Goal: Task Accomplishment & Management: Complete application form

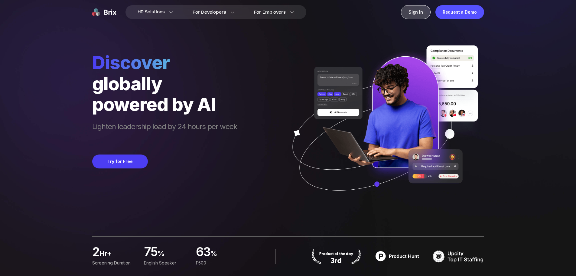
click at [420, 17] on div "Sign In" at bounding box center [416, 12] width 30 height 14
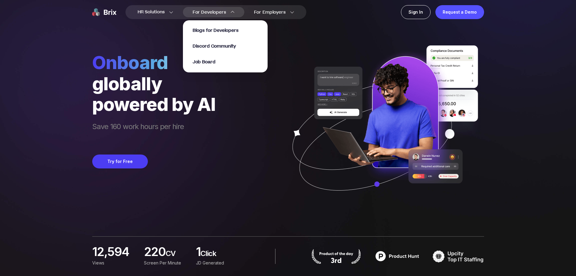
click at [227, 13] on div "For Developers Blogs for Developers Discord Community Job Board" at bounding box center [213, 12] width 61 height 10
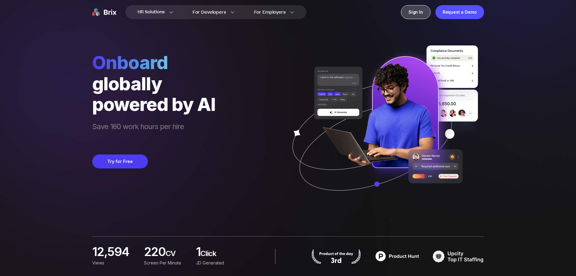
click at [412, 14] on div "Sign In" at bounding box center [416, 12] width 30 height 14
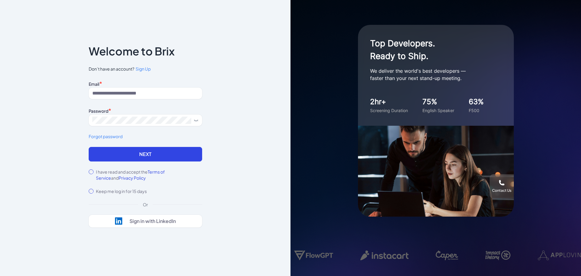
click at [103, 174] on label "I have read and accept the Terms of Service and Privacy Policy" at bounding box center [149, 174] width 106 height 12
click at [149, 68] on span "Sign Up" at bounding box center [143, 68] width 15 height 5
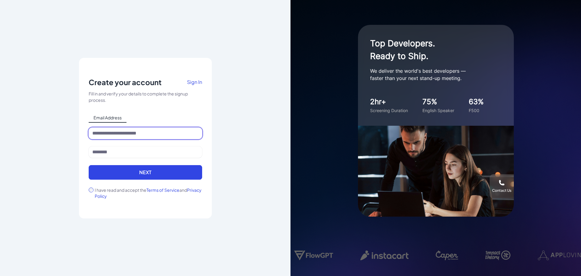
click at [149, 136] on input at bounding box center [145, 132] width 113 height 11
type input "**********"
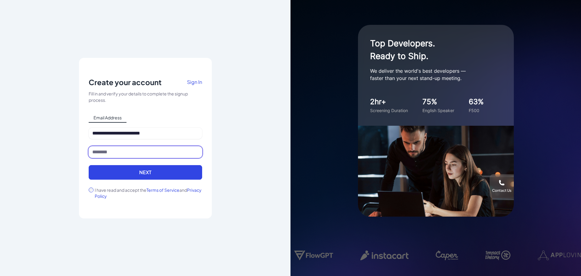
click at [146, 155] on input at bounding box center [145, 151] width 113 height 11
type input "**********"
click at [141, 191] on label "I have read and accept the Terms of Service and Privacy Policy" at bounding box center [148, 193] width 107 height 12
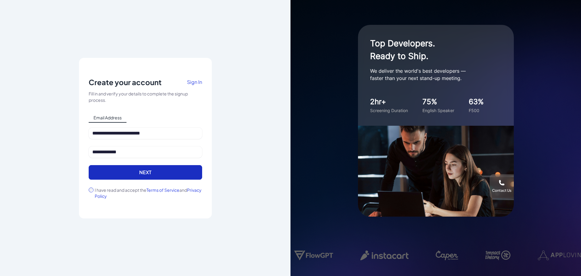
click at [163, 176] on button "Next" at bounding box center [145, 172] width 113 height 15
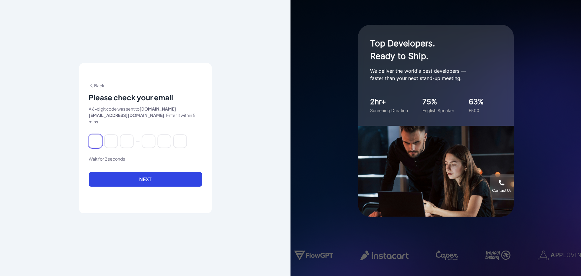
click at [95, 139] on input at bounding box center [95, 140] width 13 height 13
paste input "******"
type input "*"
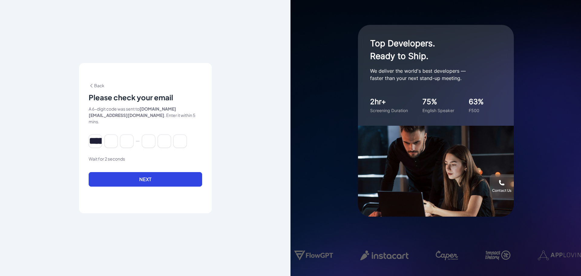
type input "*"
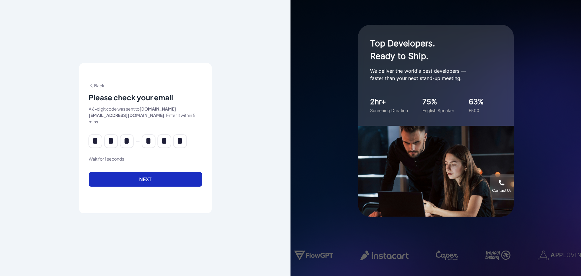
click at [133, 172] on button "Next" at bounding box center [145, 179] width 113 height 15
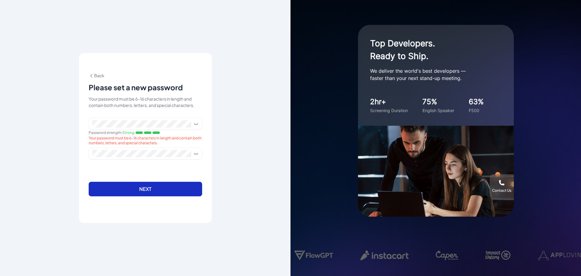
click at [145, 186] on button "Next" at bounding box center [145, 189] width 113 height 15
click at [160, 190] on button "Next" at bounding box center [145, 189] width 113 height 15
click at [196, 152] on icon at bounding box center [196, 153] width 5 height 5
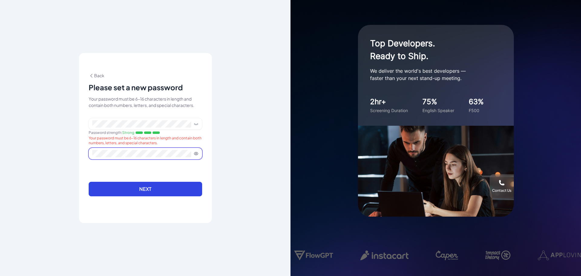
click at [197, 123] on icon at bounding box center [196, 123] width 5 height 5
click at [182, 149] on span at bounding box center [145, 153] width 113 height 11
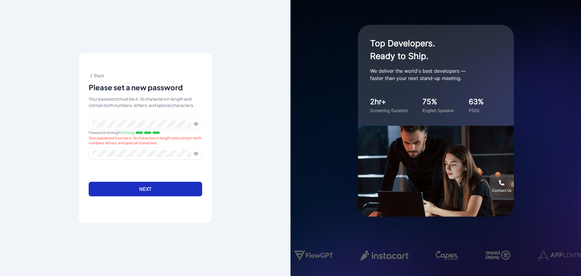
click at [162, 186] on button "Next" at bounding box center [145, 189] width 113 height 15
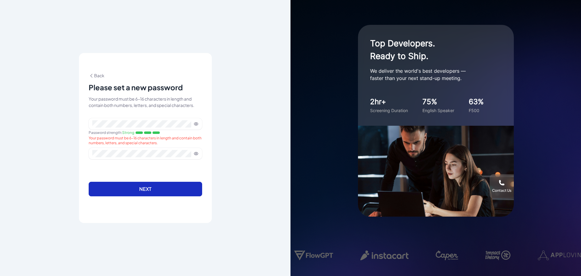
click at [162, 186] on button "Next" at bounding box center [145, 189] width 113 height 15
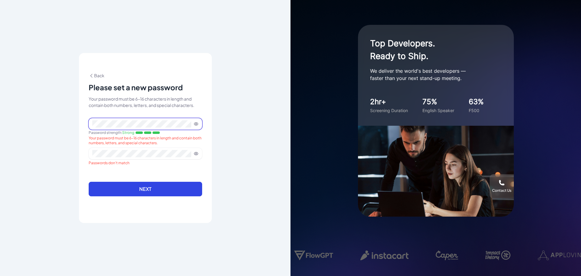
click at [132, 130] on div "Password strength : Strong Your password must be 6-16 characters in length and …" at bounding box center [145, 133] width 113 height 30
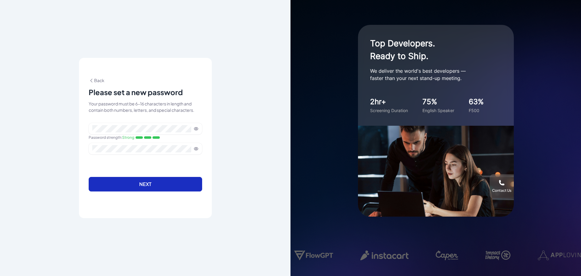
click at [153, 182] on button "Next" at bounding box center [145, 184] width 113 height 15
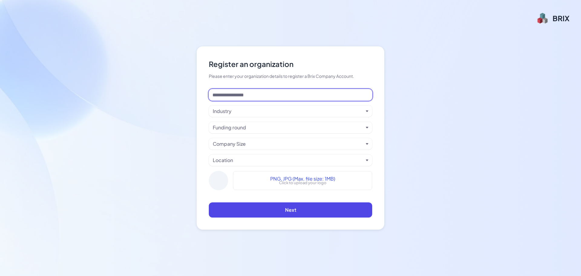
click at [279, 97] on input at bounding box center [290, 94] width 163 height 11
click at [292, 110] on div "Industry" at bounding box center [288, 110] width 151 height 7
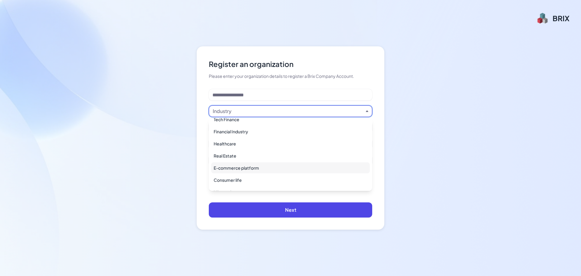
scroll to position [242, 0]
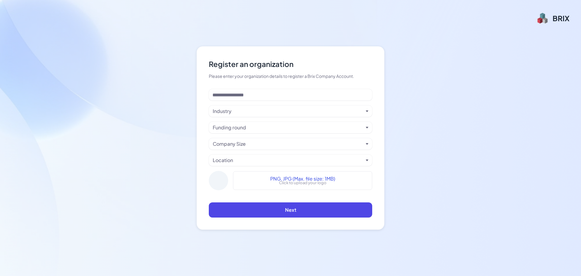
click at [191, 169] on div "Register an organization Please enter your organization details to register a B…" at bounding box center [290, 138] width 581 height 276
